Goal: Task Accomplishment & Management: Complete application form

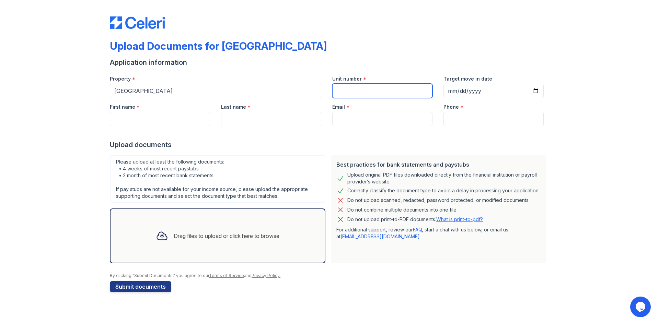
click at [348, 90] on input "Unit number" at bounding box center [382, 91] width 100 height 14
type input "3513-301"
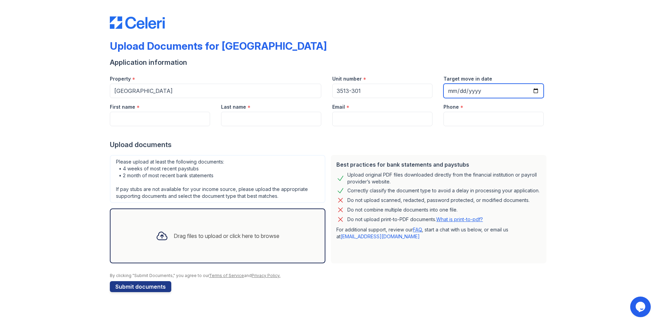
click at [534, 92] on input "Target move in date" at bounding box center [493, 91] width 100 height 14
type input "[DATE]"
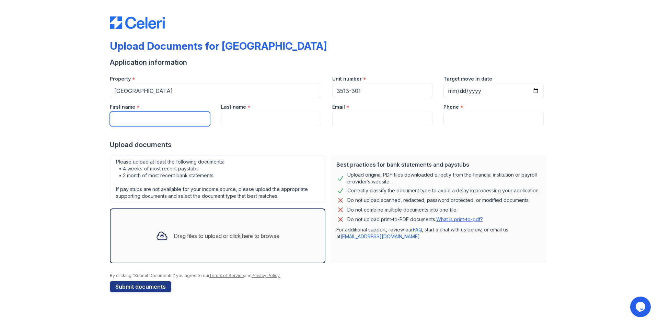
click at [113, 120] on input "First name" at bounding box center [160, 119] width 100 height 14
type input "Kariea'"
click at [232, 126] on input "Last name" at bounding box center [271, 119] width 100 height 14
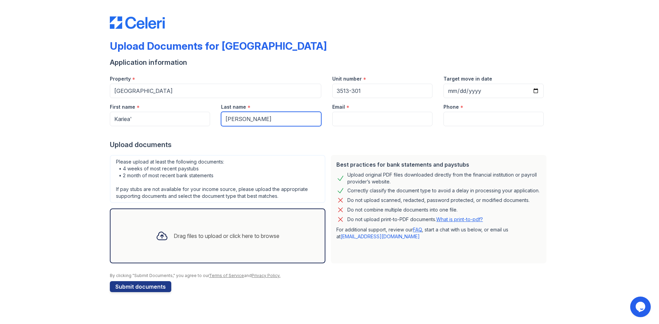
type input "[PERSON_NAME]"
click at [393, 116] on input "Email" at bounding box center [382, 119] width 100 height 14
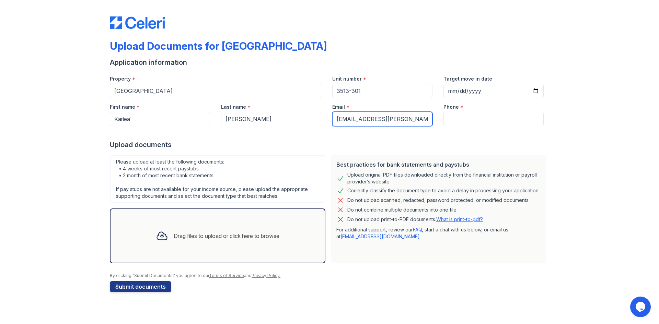
type input "[EMAIL_ADDRESS][PERSON_NAME][DOMAIN_NAME]"
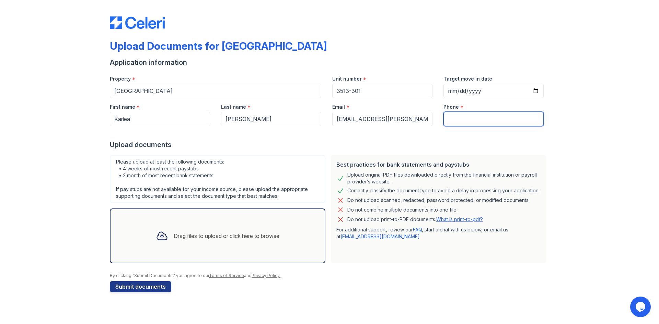
drag, startPoint x: 454, startPoint y: 114, endPoint x: 457, endPoint y: 118, distance: 4.7
click at [457, 118] on input "Phone" at bounding box center [493, 119] width 100 height 14
type input "2406362338"
click at [187, 246] on div "Drag files to upload or click here to browse" at bounding box center [217, 235] width 134 height 23
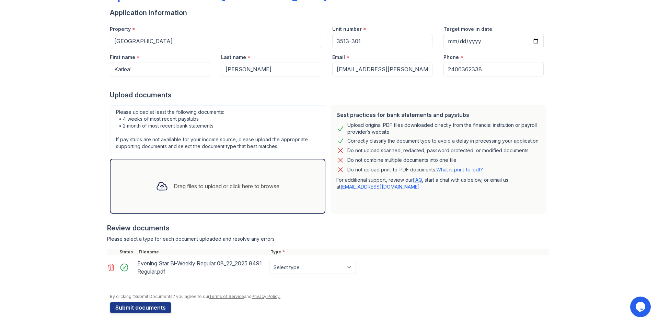
scroll to position [52, 0]
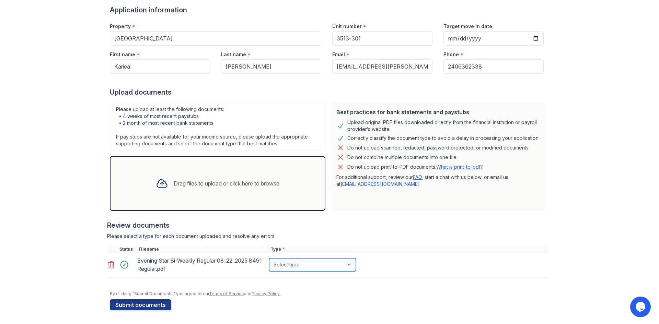
click at [283, 265] on select "Select type Paystub Bank Statement Offer Letter Tax Documents Benefit Award Let…" at bounding box center [312, 264] width 87 height 13
select select "paystub"
click at [269, 258] on select "Select type Paystub Bank Statement Offer Letter Tax Documents Benefit Award Let…" at bounding box center [312, 264] width 87 height 13
click at [226, 188] on div "Drag files to upload or click here to browse" at bounding box center [217, 183] width 134 height 23
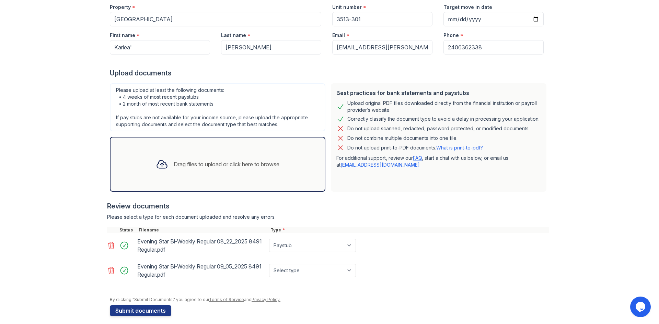
scroll to position [78, 0]
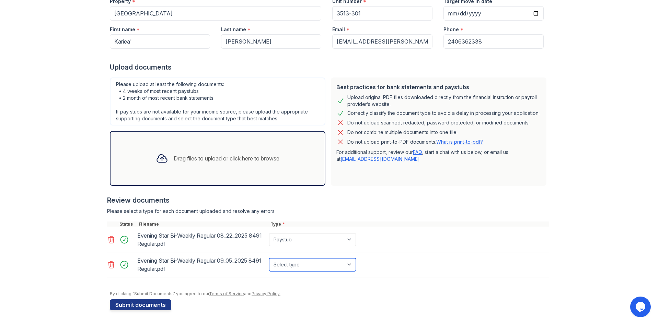
click at [284, 265] on select "Select type Paystub Bank Statement Offer Letter Tax Documents Benefit Award Let…" at bounding box center [312, 264] width 87 height 13
select select "paystub"
click at [269, 258] on select "Select type Paystub Bank Statement Offer Letter Tax Documents Benefit Award Let…" at bounding box center [312, 264] width 87 height 13
click at [227, 162] on div "Drag files to upload or click here to browse" at bounding box center [227, 158] width 106 height 8
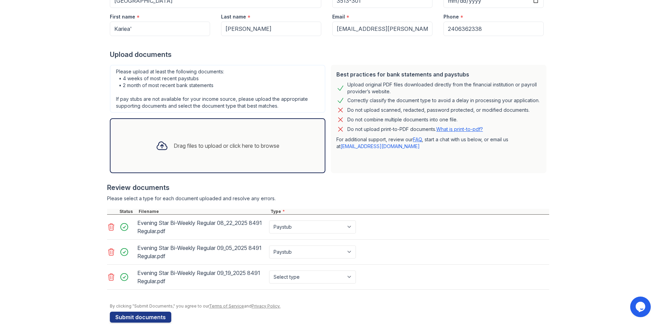
scroll to position [103, 0]
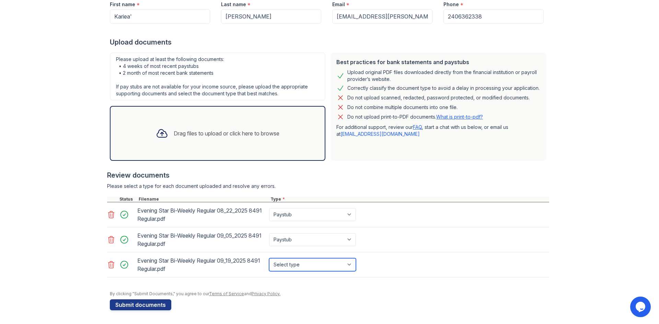
click at [294, 265] on select "Select type Paystub Bank Statement Offer Letter Tax Documents Benefit Award Let…" at bounding box center [312, 264] width 87 height 13
select select "paystub"
click at [269, 258] on select "Select type Paystub Bank Statement Offer Letter Tax Documents Benefit Award Let…" at bounding box center [312, 264] width 87 height 13
click at [197, 138] on div "Drag files to upload or click here to browse" at bounding box center [217, 133] width 134 height 23
click at [181, 134] on div "Drag files to upload or click here to browse" at bounding box center [227, 133] width 106 height 8
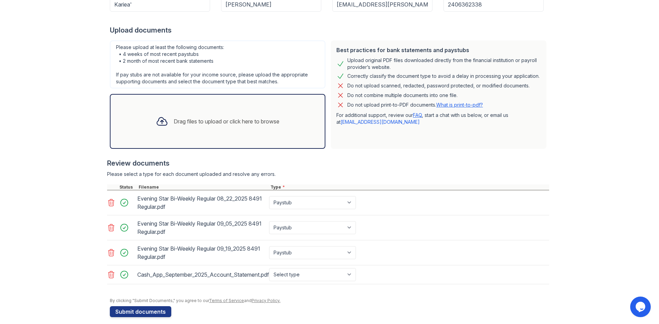
scroll to position [121, 0]
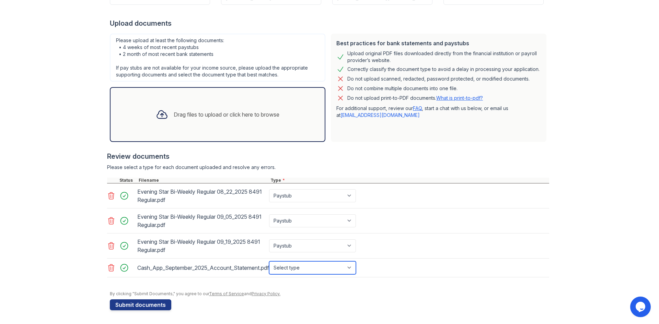
click at [285, 268] on select "Select type Paystub Bank Statement Offer Letter Tax Documents Benefit Award Let…" at bounding box center [312, 267] width 87 height 13
select select "bank_statement"
click at [269, 261] on select "Select type Paystub Bank Statement Offer Letter Tax Documents Benefit Award Let…" at bounding box center [312, 267] width 87 height 13
click at [206, 114] on div "Drag files to upload or click here to browse" at bounding box center [227, 114] width 106 height 8
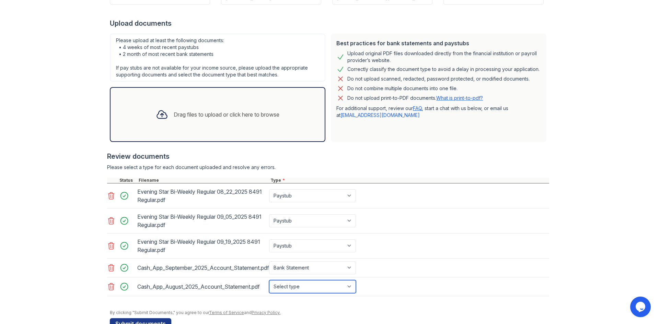
click at [293, 288] on select "Select type Paystub Bank Statement Offer Letter Tax Documents Benefit Award Let…" at bounding box center [312, 286] width 87 height 13
select select "bank_statement"
click at [269, 280] on select "Select type Paystub Bank Statement Offer Letter Tax Documents Benefit Award Let…" at bounding box center [312, 286] width 87 height 13
click at [176, 122] on div "Drag files to upload or click here to browse" at bounding box center [217, 114] width 134 height 23
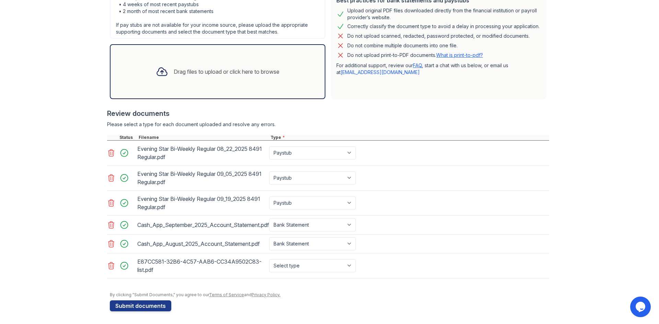
scroll to position [165, 0]
click at [288, 264] on select "Select type Paystub Bank Statement Offer Letter Tax Documents Benefit Award Let…" at bounding box center [312, 264] width 87 height 13
click at [269, 258] on select "Select type Paystub Bank Statement Offer Letter Tax Documents Benefit Award Let…" at bounding box center [312, 264] width 87 height 13
click at [289, 264] on select "Select type Paystub Bank Statement Offer Letter Tax Documents Benefit Award Let…" at bounding box center [312, 264] width 87 height 13
select select "bank_statement"
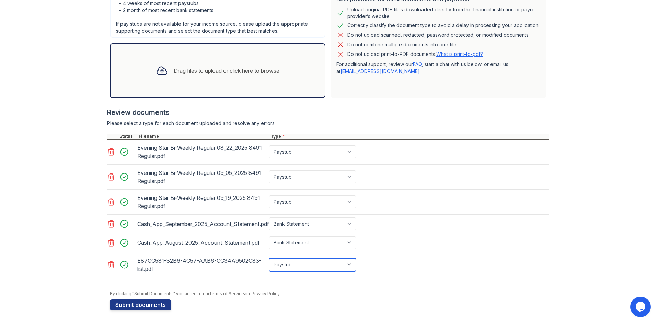
click at [269, 258] on select "Select type Paystub Bank Statement Offer Letter Tax Documents Benefit Award Let…" at bounding box center [312, 264] width 87 height 13
click at [181, 68] on div "Drag files to upload or click here to browse" at bounding box center [227, 71] width 106 height 8
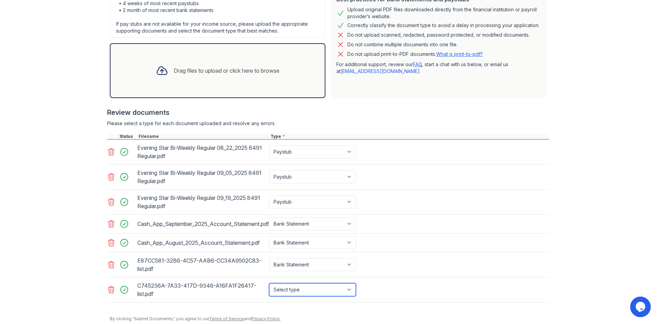
click at [298, 289] on select "Select type Paystub Bank Statement Offer Letter Tax Documents Benefit Award Let…" at bounding box center [312, 289] width 87 height 13
select select "bank_statement"
click at [269, 283] on select "Select type Paystub Bank Statement Offer Letter Tax Documents Benefit Award Let…" at bounding box center [312, 289] width 87 height 13
click at [297, 292] on select "Select type Paystub Bank Statement Offer Letter Tax Documents Benefit Award Let…" at bounding box center [312, 289] width 87 height 13
click at [297, 286] on select "Select type Paystub Bank Statement Offer Letter Tax Documents Benefit Award Let…" at bounding box center [312, 289] width 87 height 13
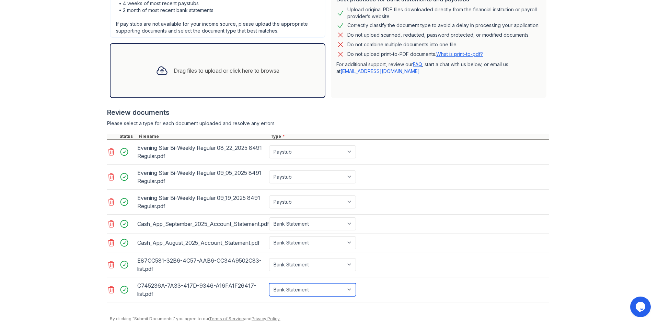
click at [292, 290] on select "Select type Paystub Bank Statement Offer Letter Tax Documents Benefit Award Let…" at bounding box center [312, 289] width 87 height 13
click at [308, 293] on select "Select type Paystub Bank Statement Offer Letter Tax Documents Benefit Award Let…" at bounding box center [312, 289] width 87 height 13
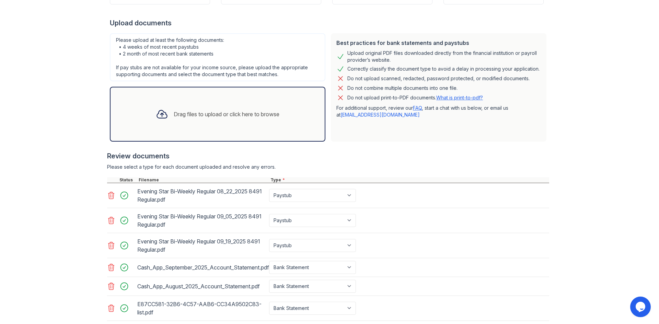
scroll to position [156, 0]
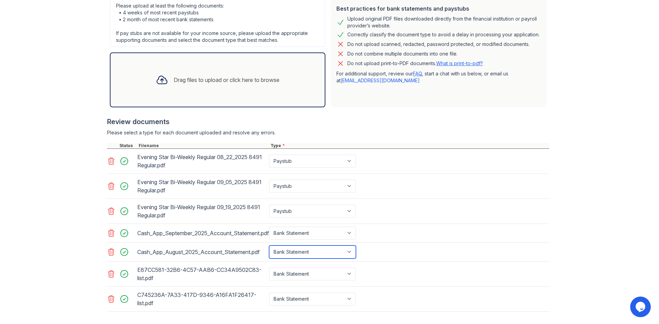
click at [282, 251] on select "Select type Paystub Bank Statement Offer Letter Tax Documents Benefit Award Let…" at bounding box center [312, 252] width 87 height 13
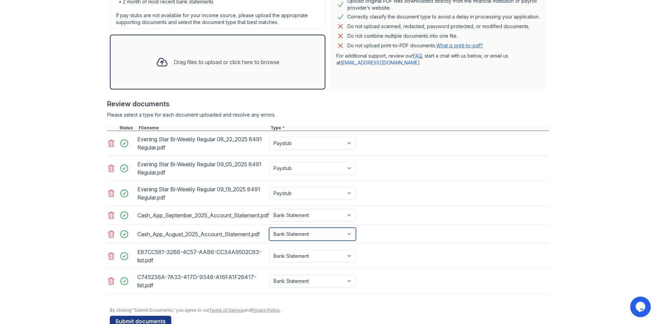
scroll to position [190, 0]
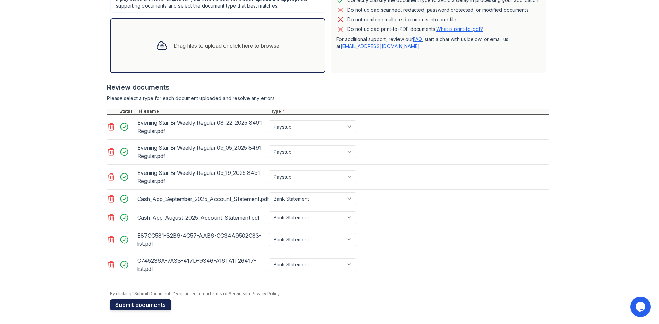
click at [150, 304] on button "Submit documents" at bounding box center [140, 305] width 61 height 11
